Goal: Information Seeking & Learning: Learn about a topic

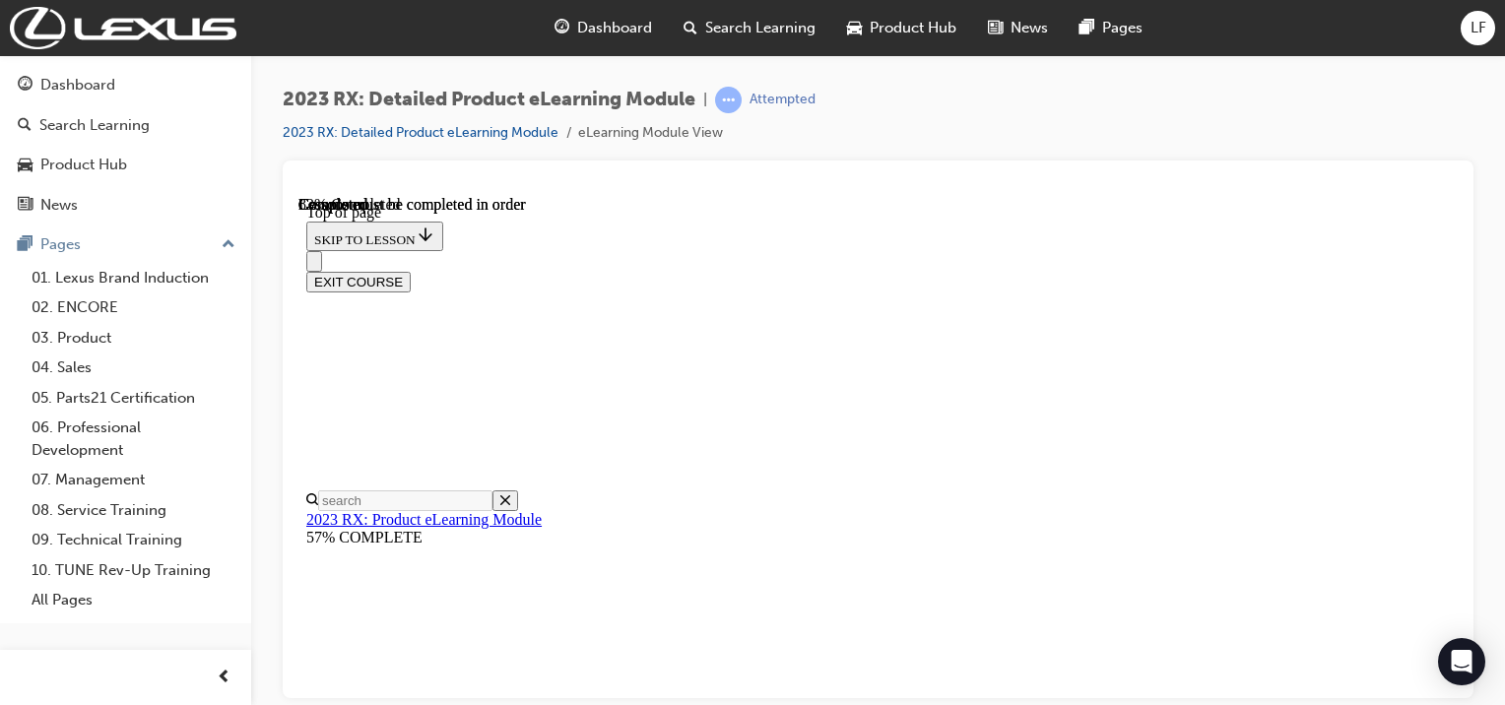
scroll to position [5674, 0]
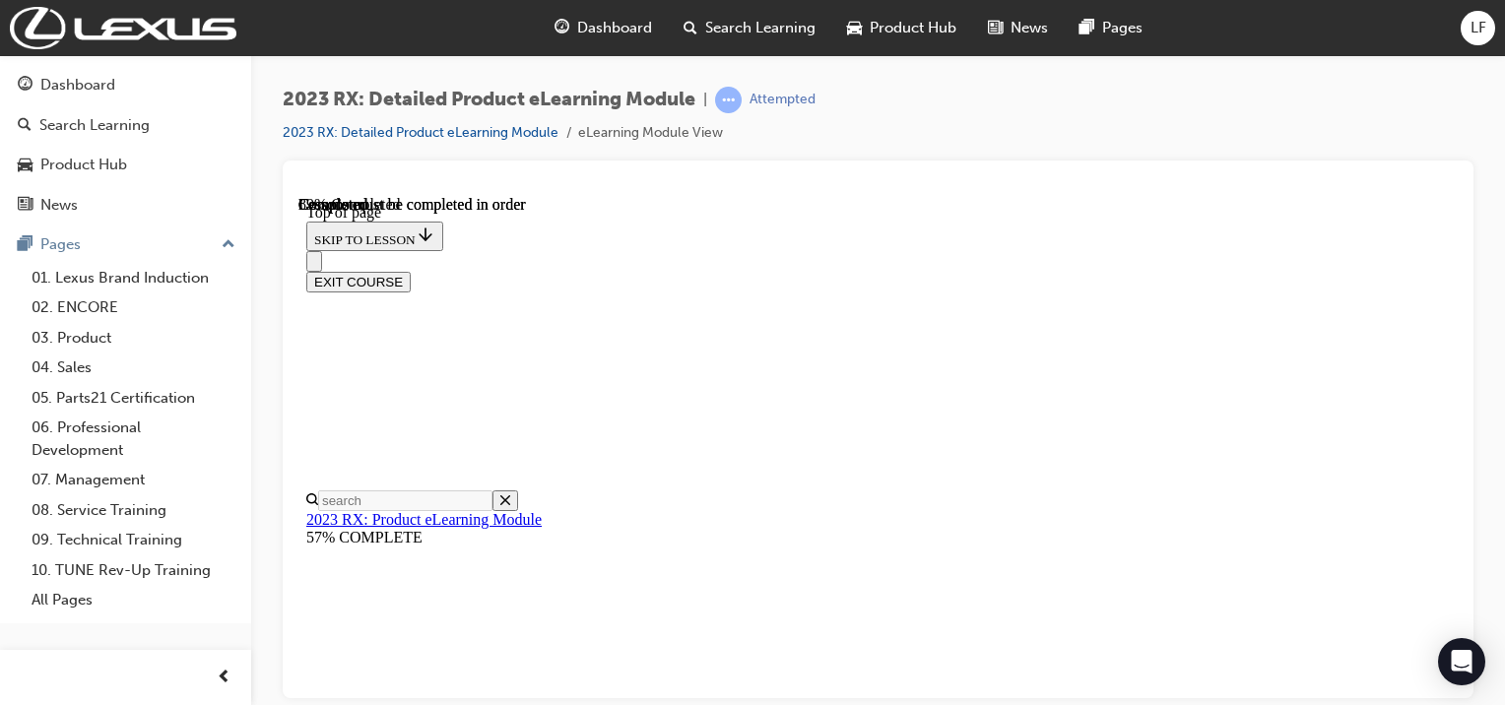
scroll to position [3809, 0]
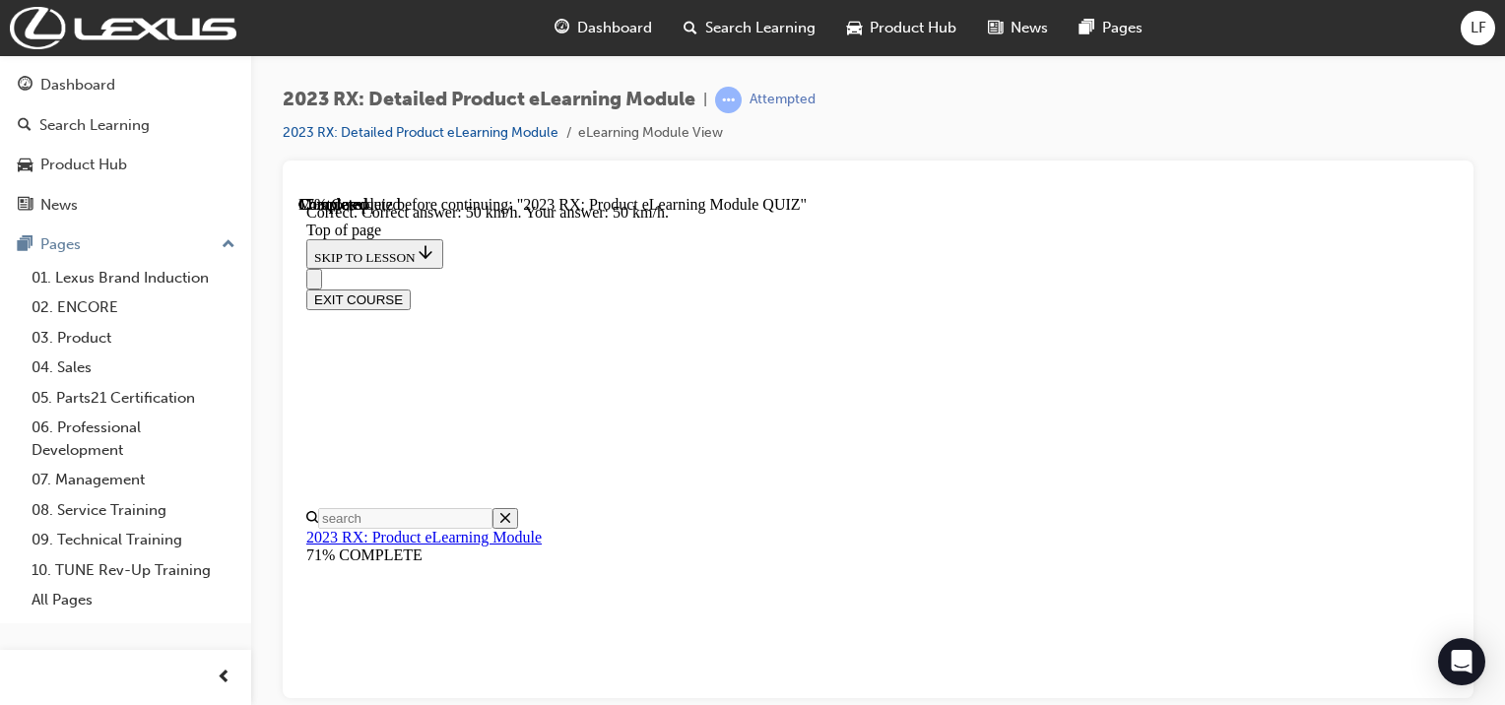
scroll to position [598, 0]
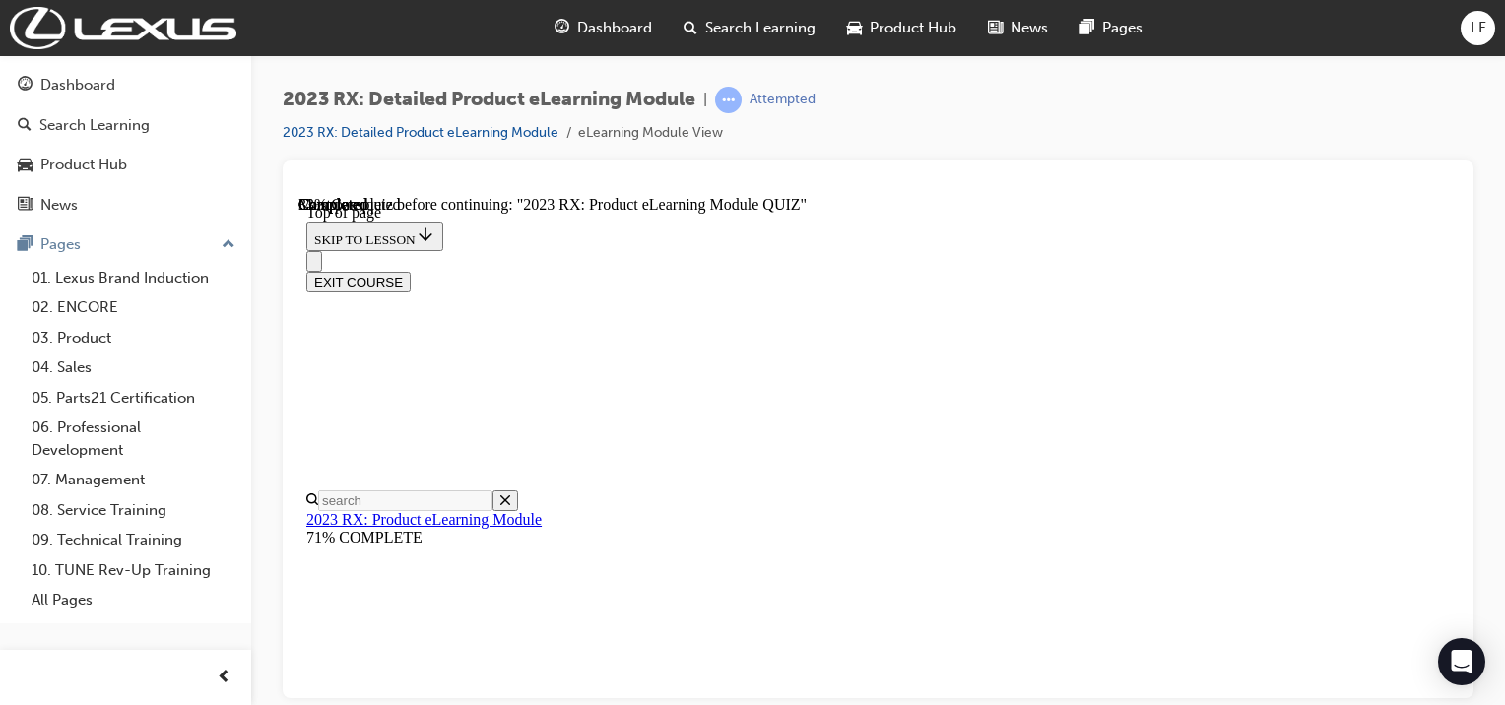
scroll to position [158, 0]
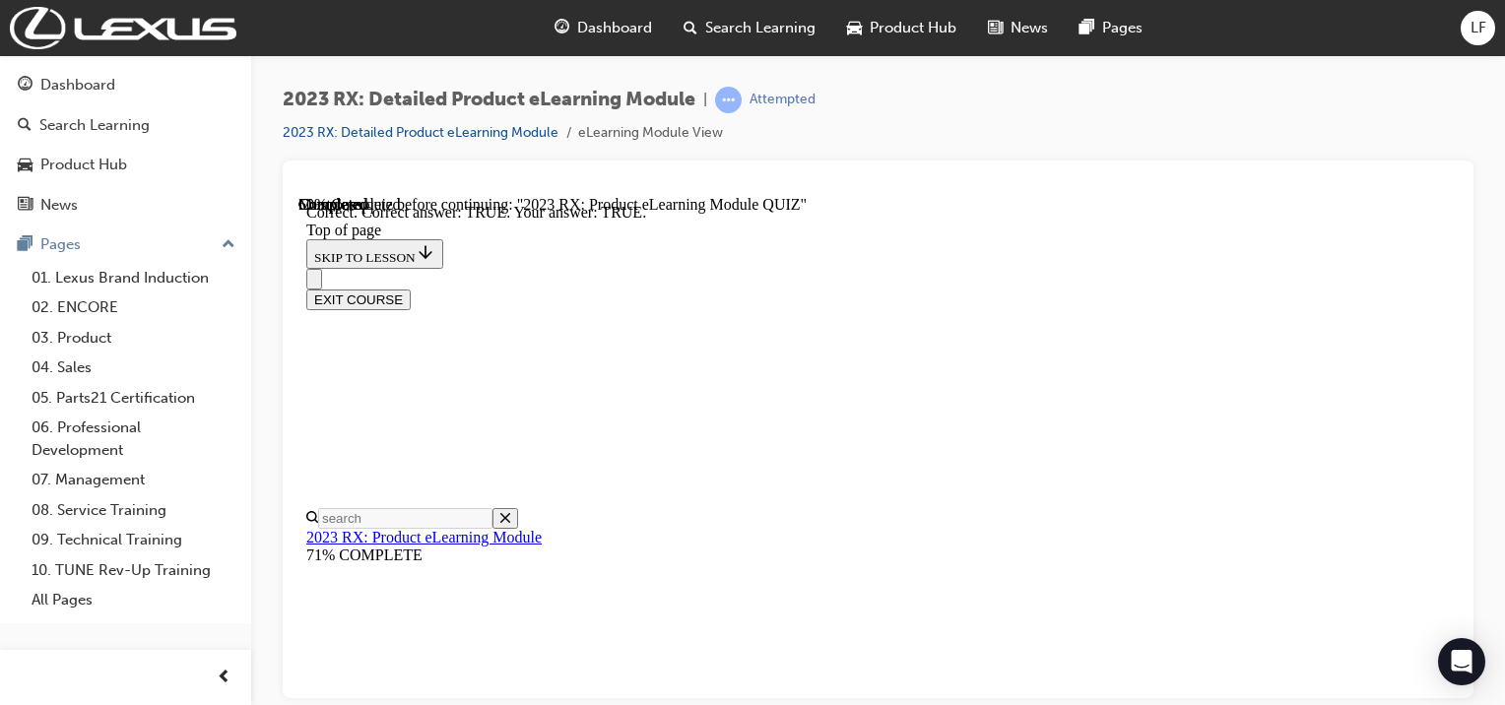
scroll to position [0, 0]
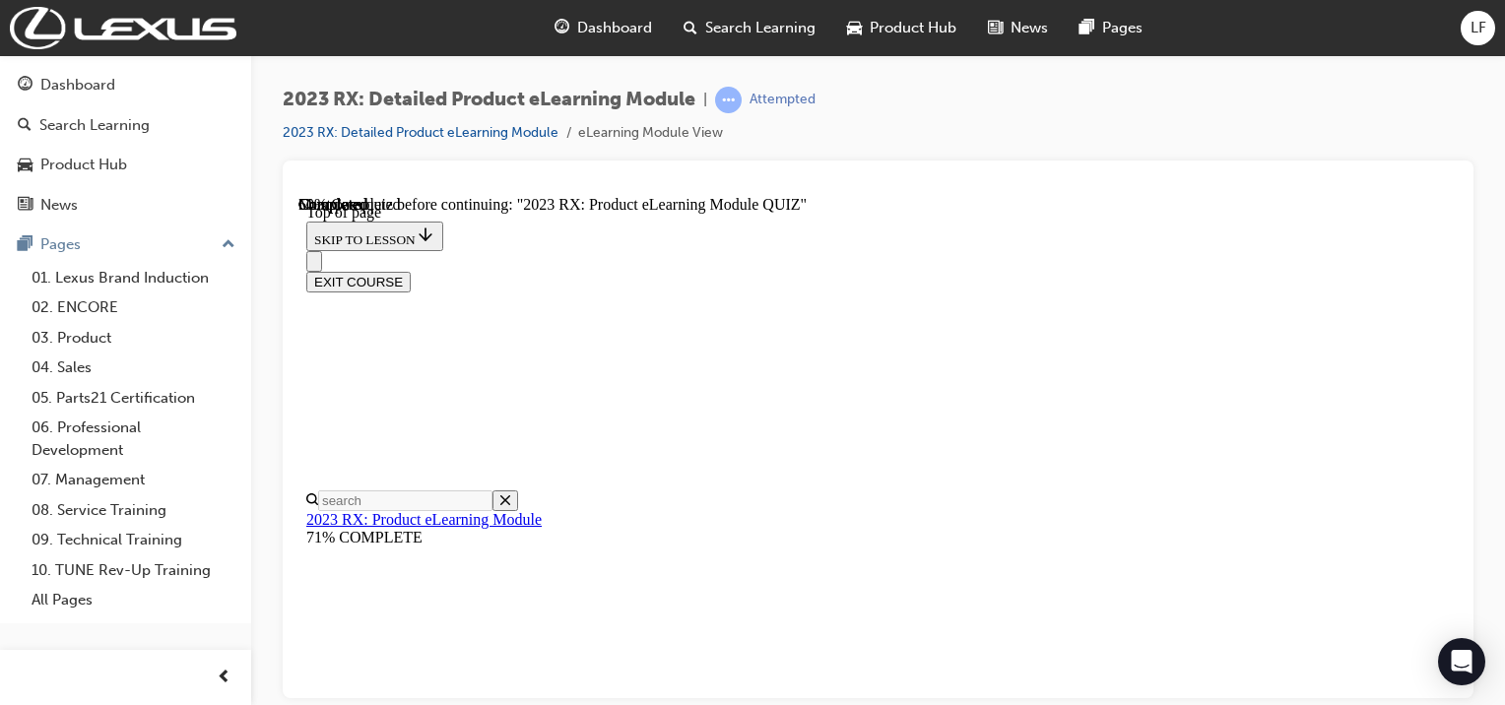
scroll to position [305, 0]
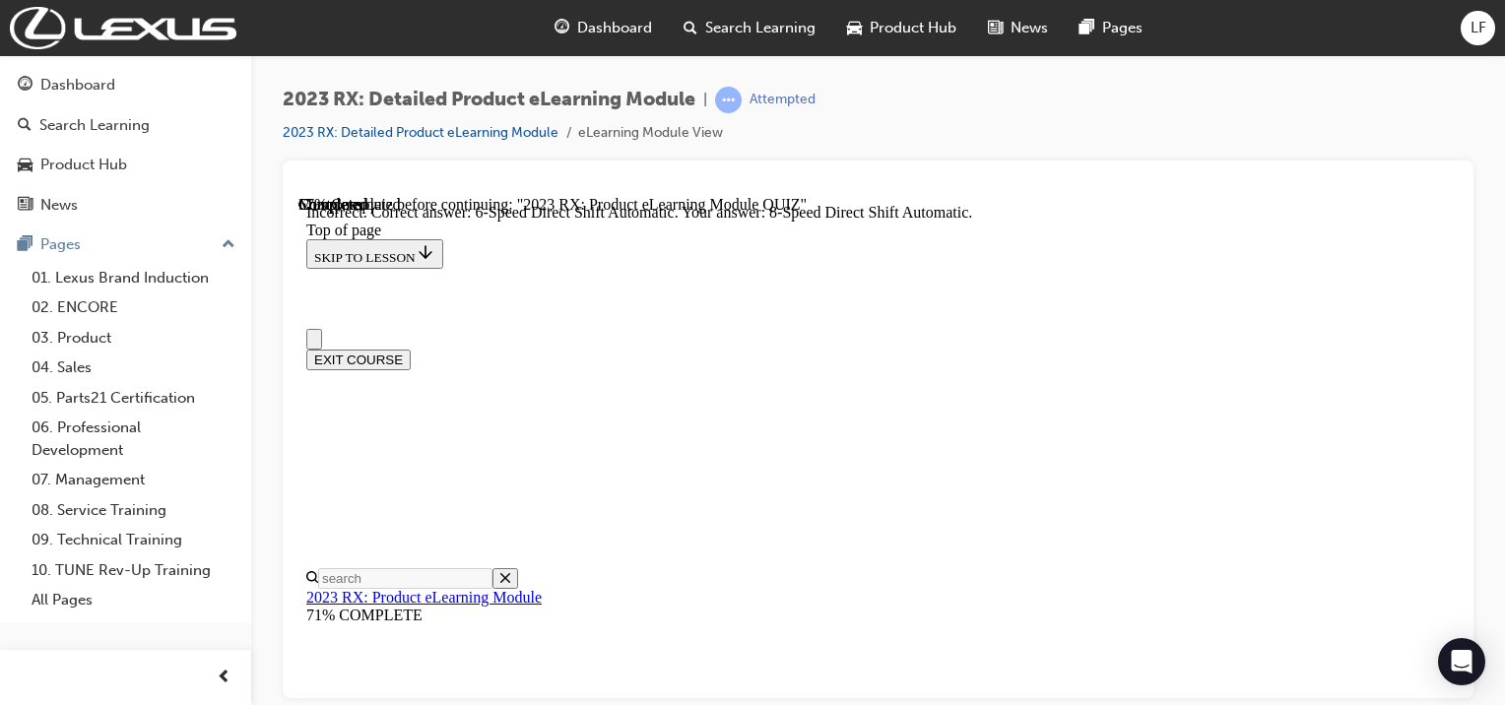
scroll to position [564, 0]
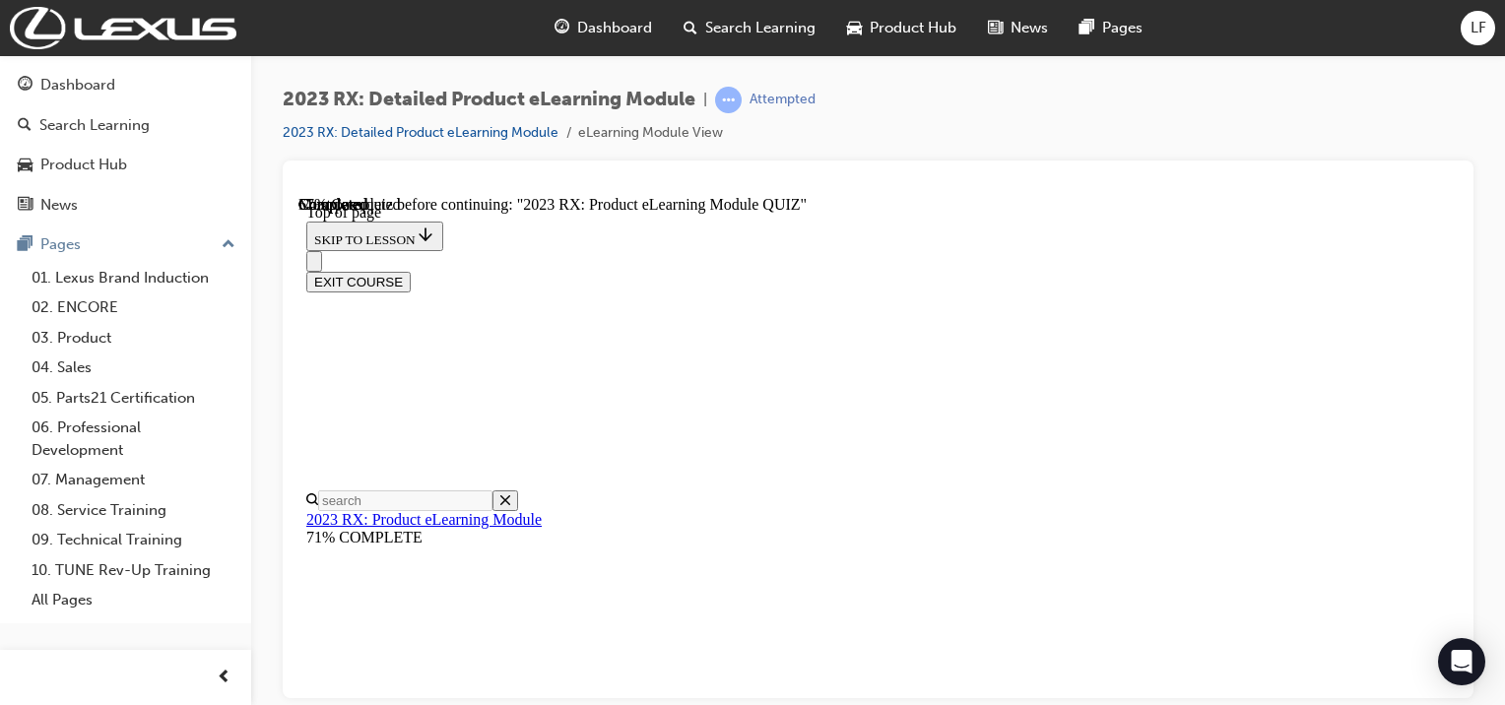
scroll to position [355, 0]
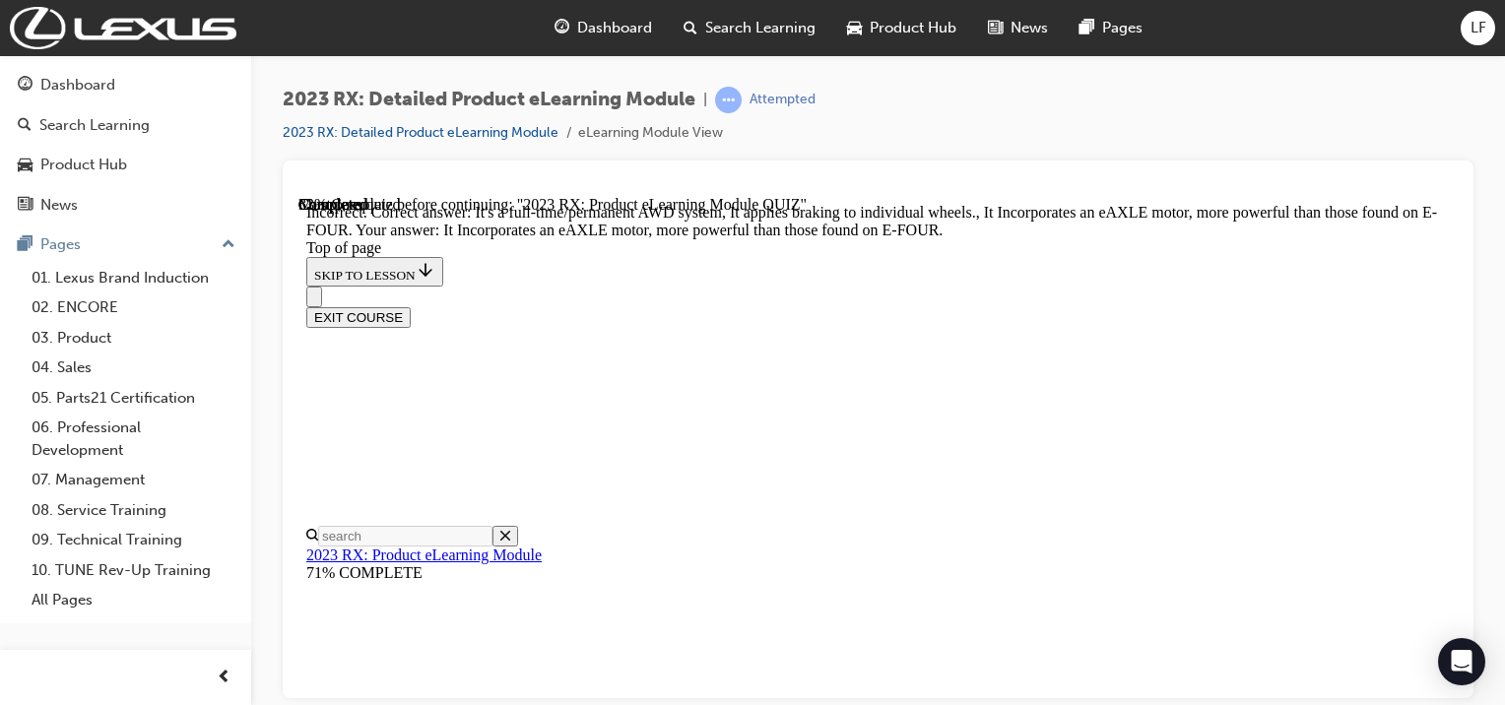
scroll to position [618, 0]
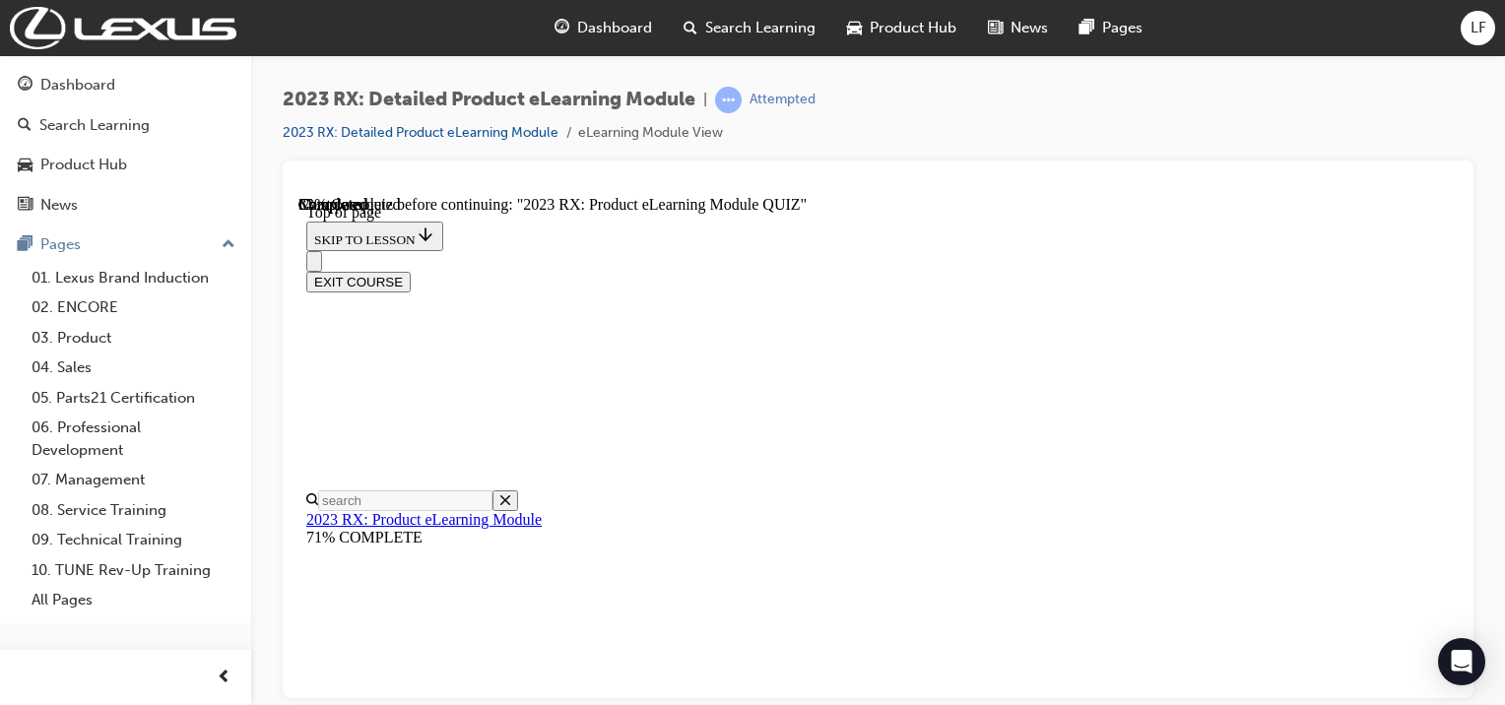
scroll to position [454, 0]
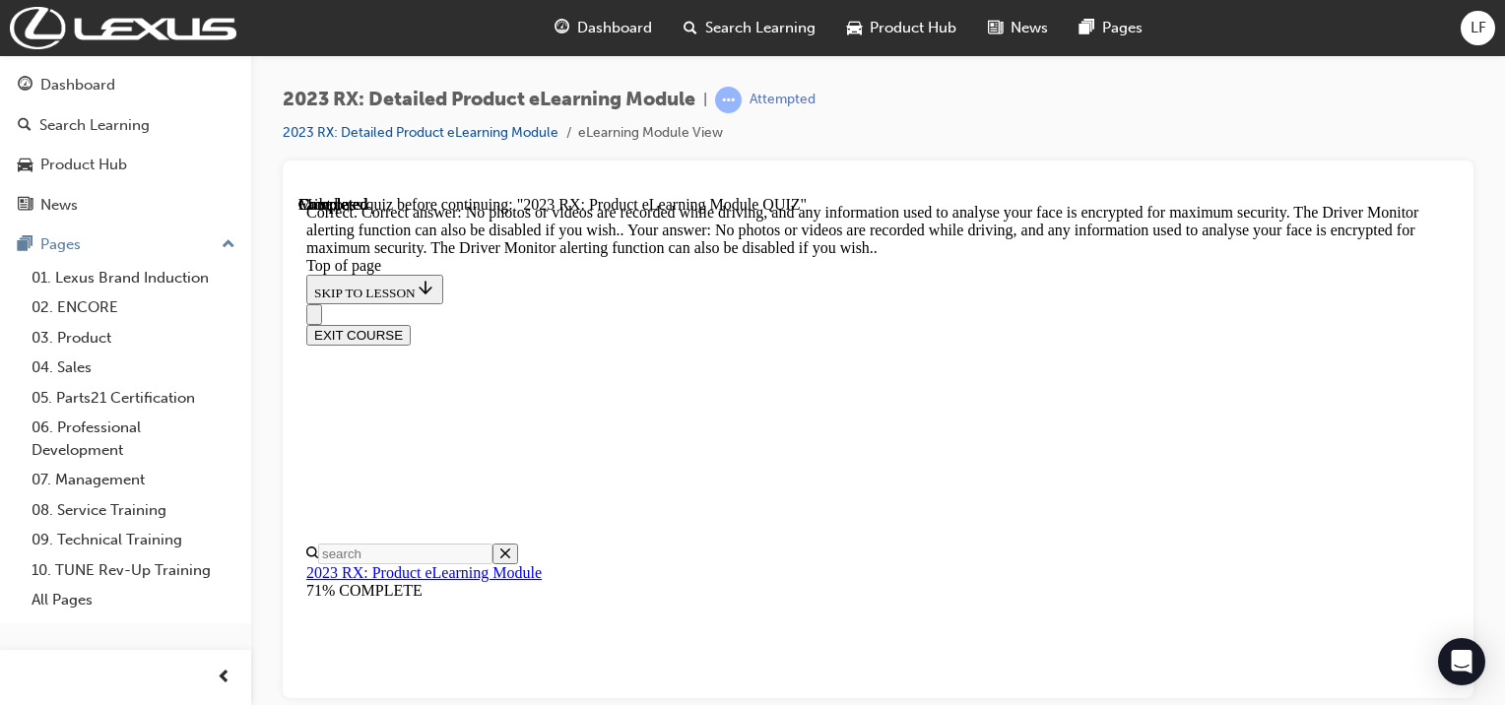
scroll to position [618, 0]
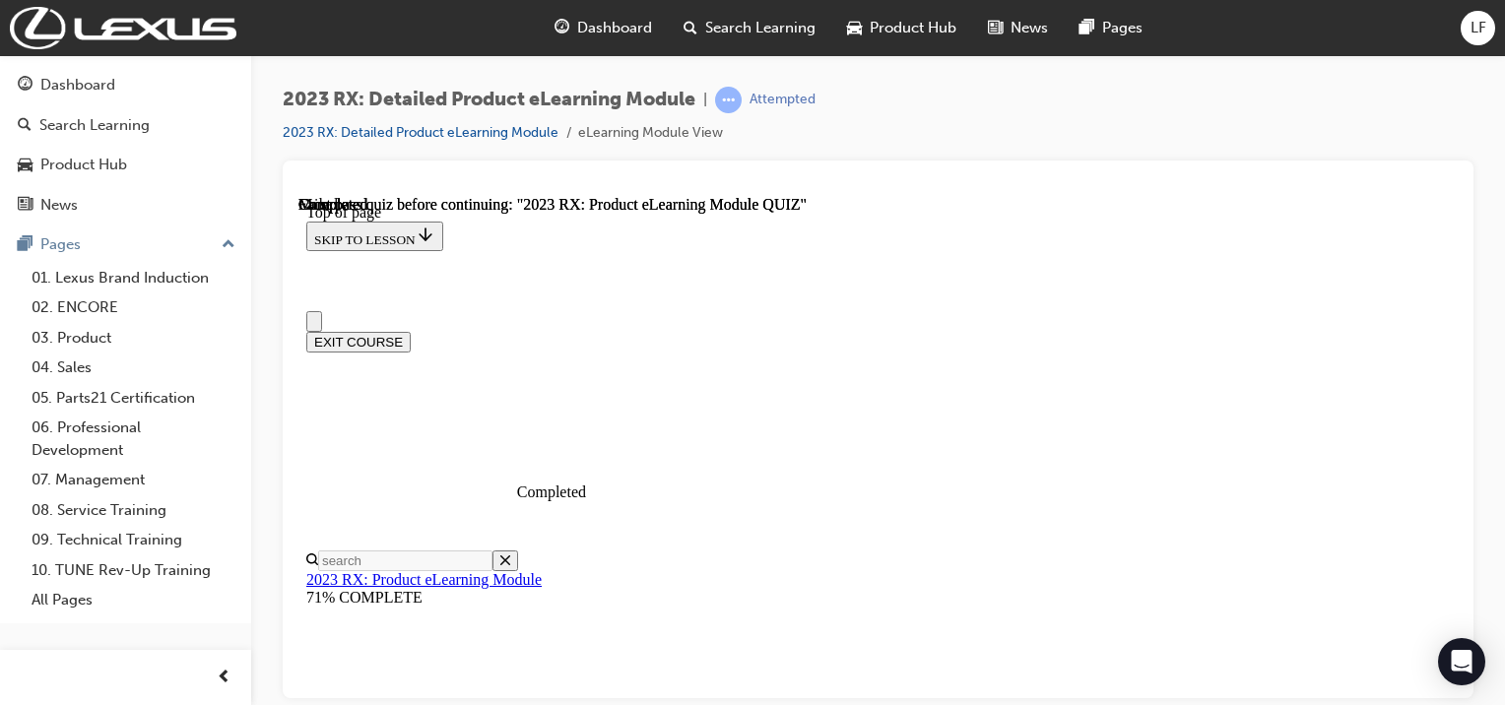
scroll to position [0, 0]
